Goal: Information Seeking & Learning: Stay updated

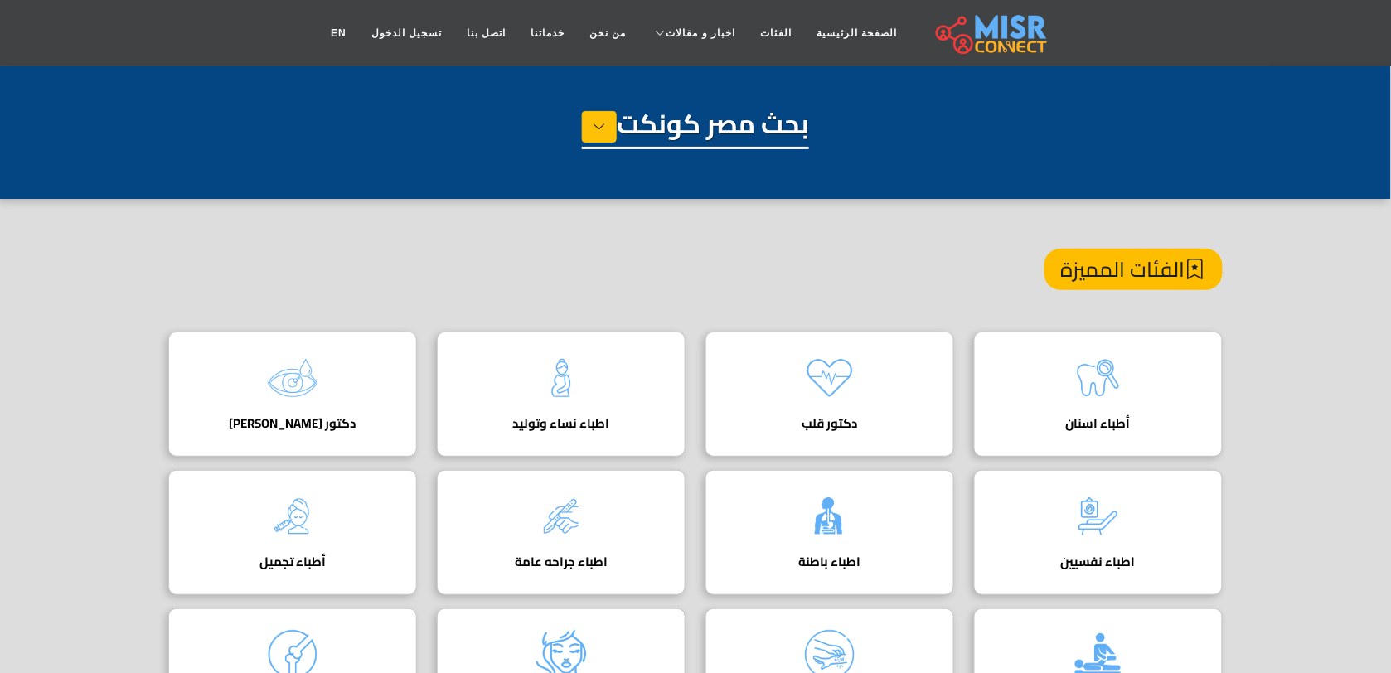
drag, startPoint x: 893, startPoint y: 230, endPoint x: 845, endPoint y: 209, distance: 51.9
click at [893, 230] on section "الفئات المميزة أطباء اسنان دكتور قلب دليل أفضل دكتور قلب في مصر لعلاج أمراض الق…" at bounding box center [695, 636] width 1391 height 874
click at [792, 139] on h1 "بحث مصر كونكت" at bounding box center [695, 128] width 227 height 41
click at [605, 126] on button at bounding box center [599, 126] width 35 height 31
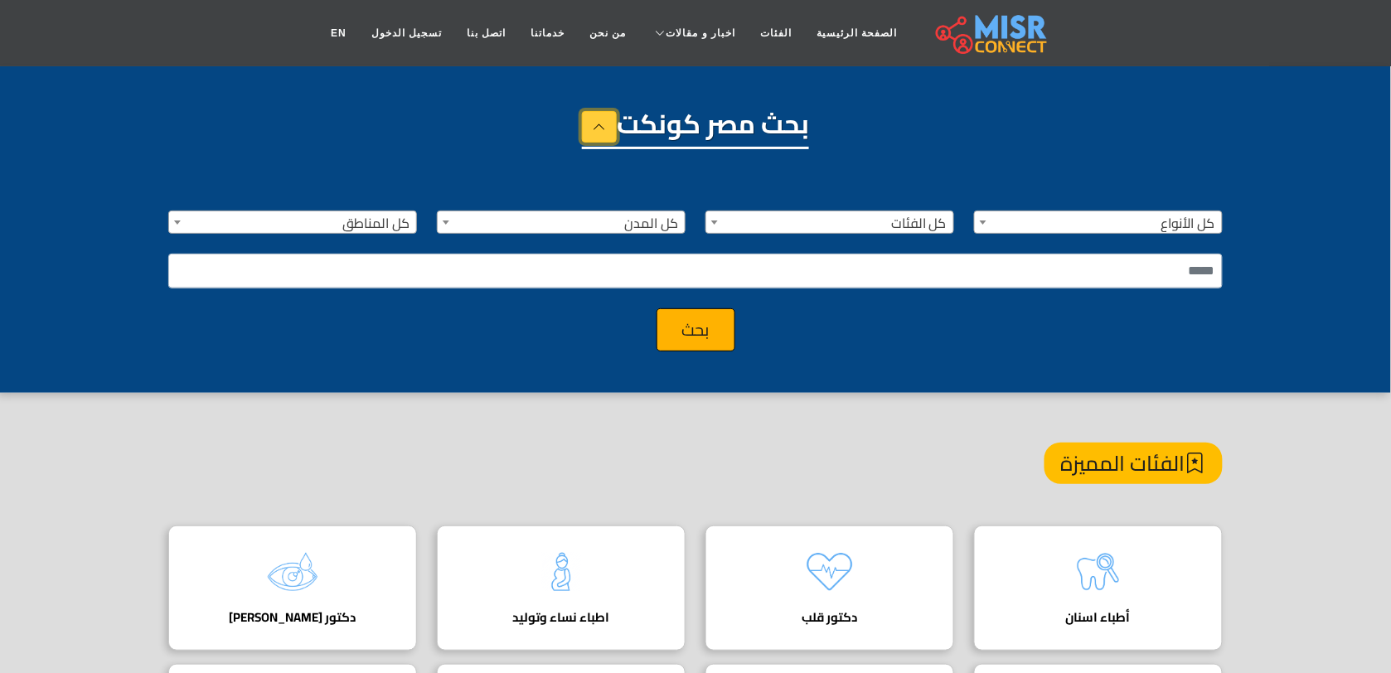
click at [584, 119] on button at bounding box center [599, 126] width 35 height 31
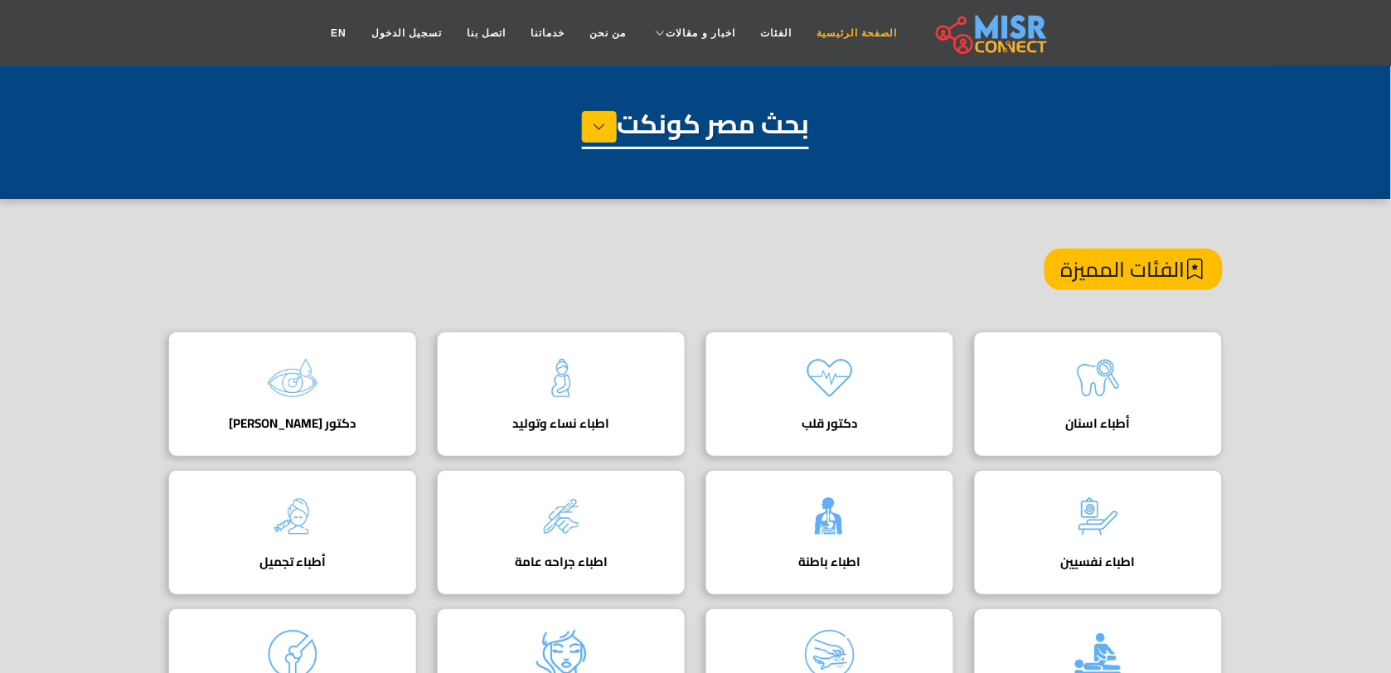
click at [845, 42] on link "الصفحة الرئيسية" at bounding box center [856, 32] width 105 height 31
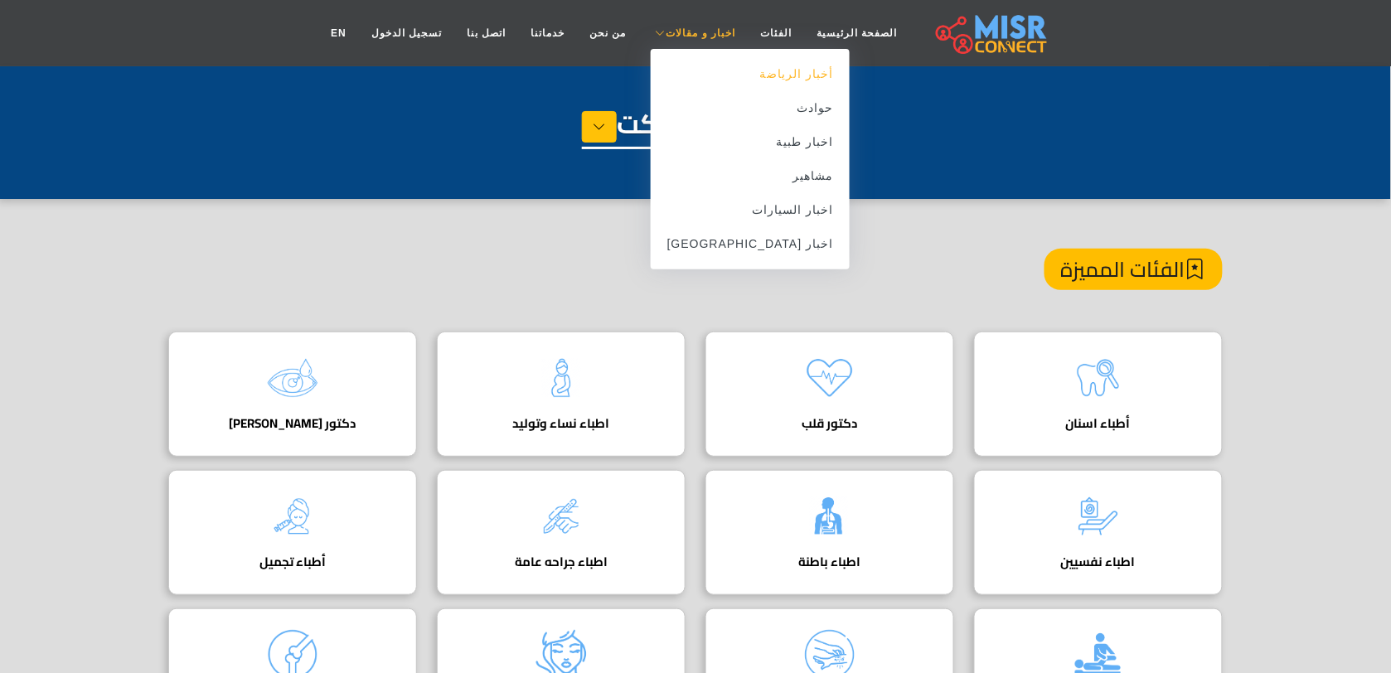
click at [758, 75] on link "أخبار الرياضة" at bounding box center [751, 74] width 200 height 34
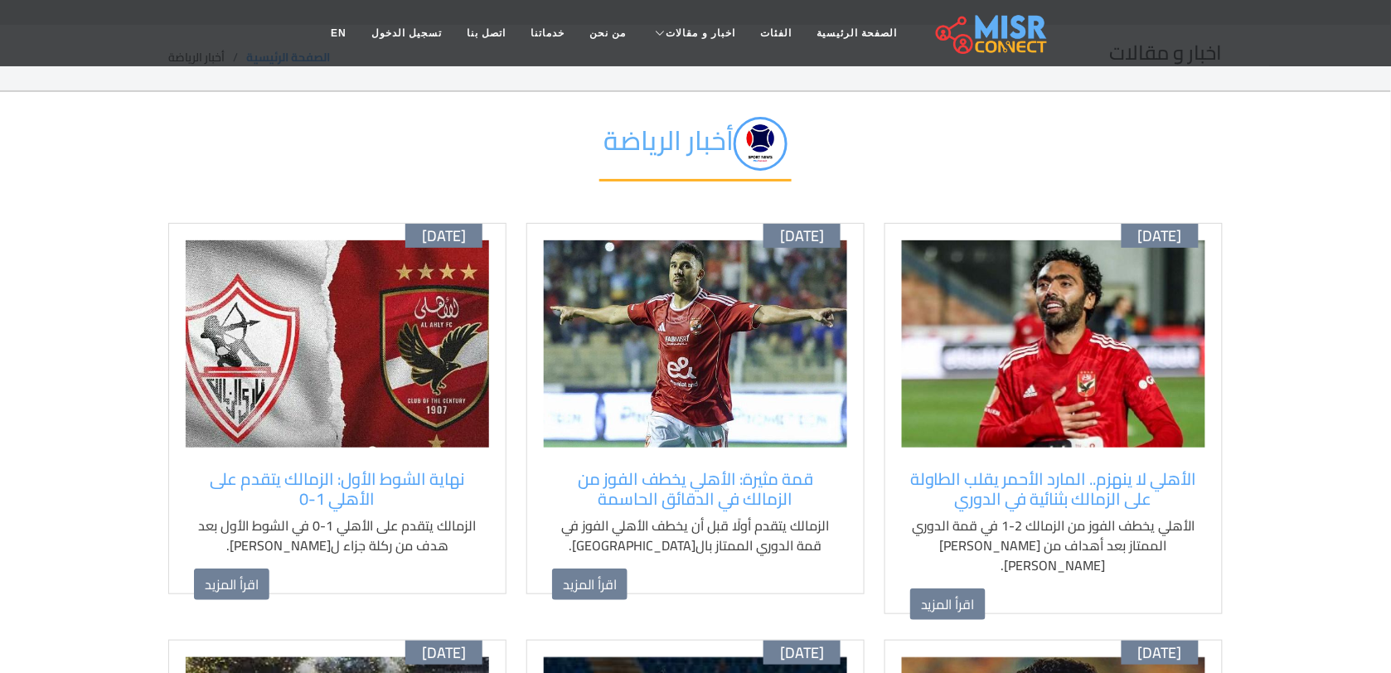
scroll to position [104, 0]
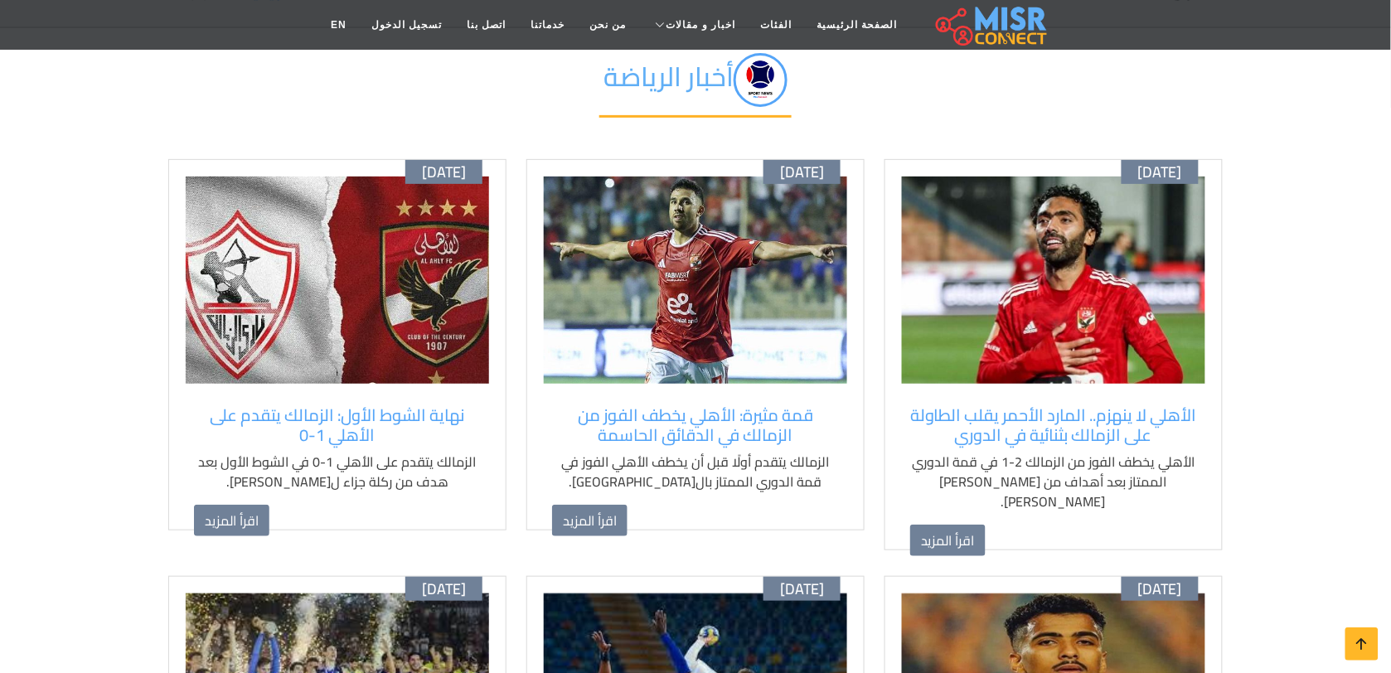
click at [1071, 312] on img at bounding box center [1053, 280] width 303 height 207
drag, startPoint x: 1020, startPoint y: 458, endPoint x: 972, endPoint y: 458, distance: 48.1
click at [972, 458] on p "الأهلي يخطف الفوز من الزمالك 2-1 في قمة الدوري الممتاز بعد أهداف من [PERSON_NAM…" at bounding box center [1053, 482] width 287 height 60
click at [1021, 469] on p "الأهلي يخطف الفوز من الزمالك 2-1 في قمة الدوري الممتاز بعد أهداف من [PERSON_NAM…" at bounding box center [1053, 482] width 287 height 60
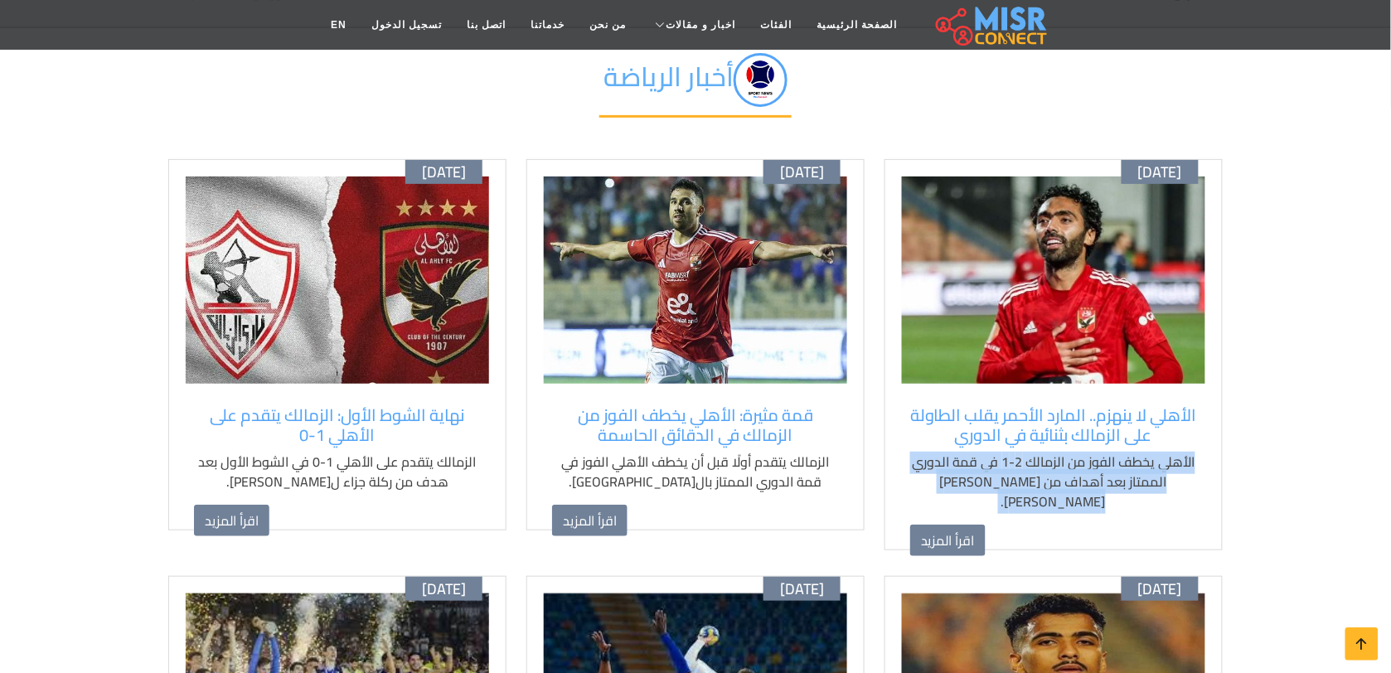
click at [1021, 469] on p "الأهلي يخطف الفوز من الزمالك 2-1 في قمة الدوري الممتاز بعد أهداف من [PERSON_NAM…" at bounding box center [1053, 482] width 287 height 60
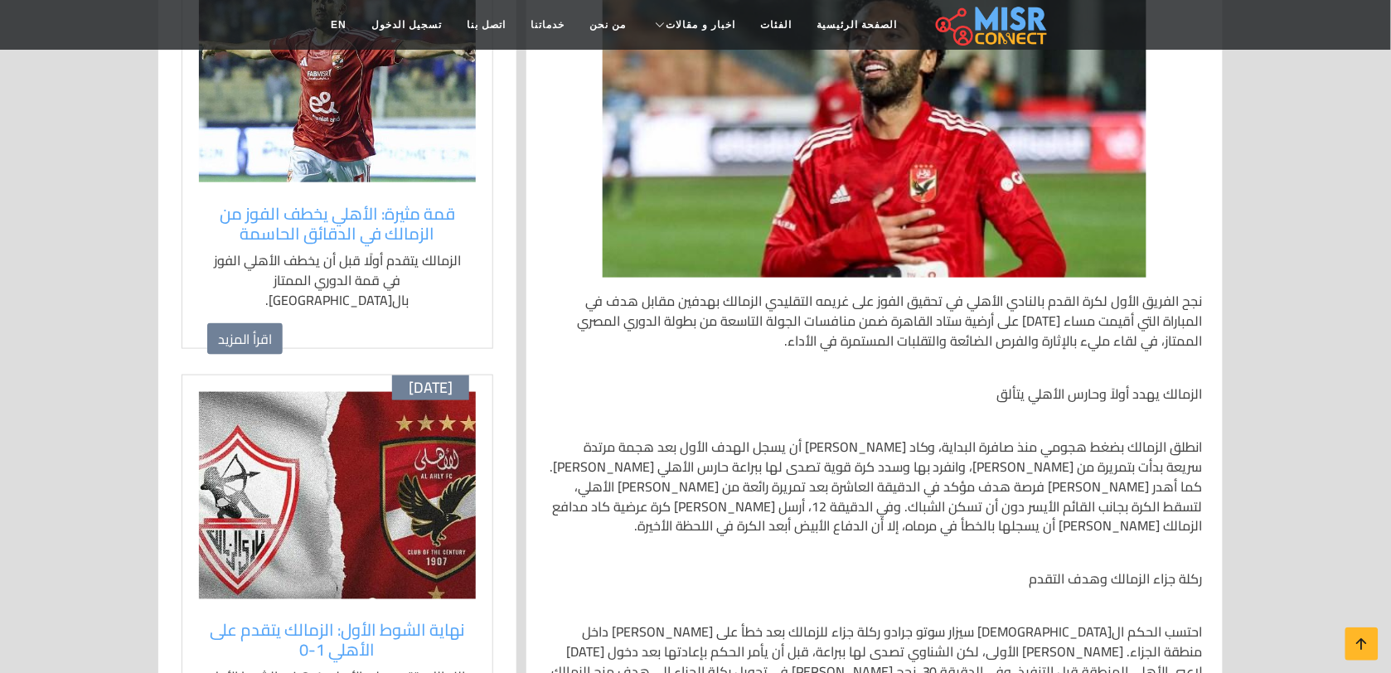
scroll to position [207, 0]
